Goal: Task Accomplishment & Management: Manage account settings

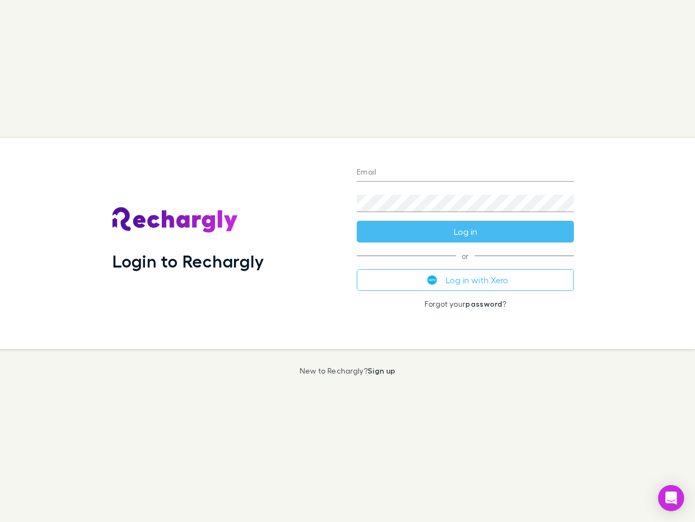
click at [348, 261] on div "Login to Rechargly" at bounding box center [226, 243] width 244 height 211
click at [466, 173] on input "Email" at bounding box center [465, 172] width 217 height 17
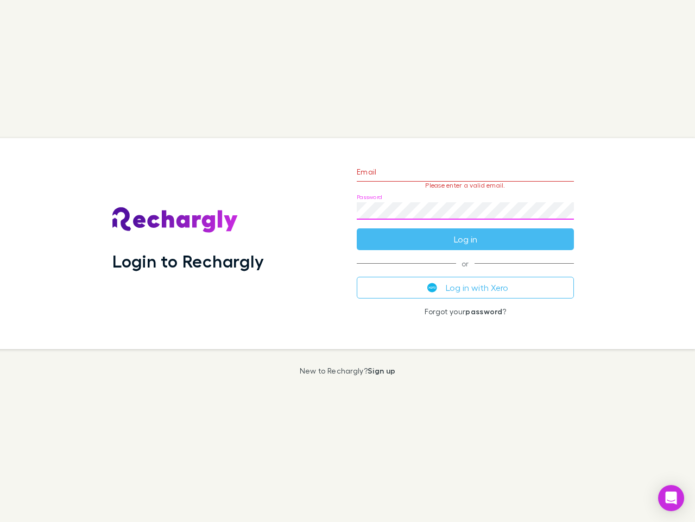
click at [466, 231] on form "Email Please enter a valid email. Password Log in" at bounding box center [465, 202] width 217 height 95
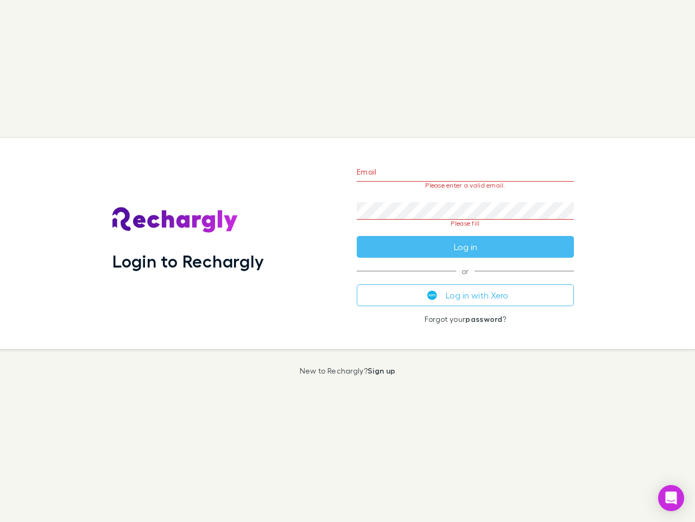
click at [466, 280] on div "Email Please enter a valid email. Password Please fill Log in or Log in with Xe…" at bounding box center [465, 243] width 235 height 211
click at [671, 498] on icon "Open Intercom Messenger" at bounding box center [671, 497] width 11 height 13
